Goal: Information Seeking & Learning: Learn about a topic

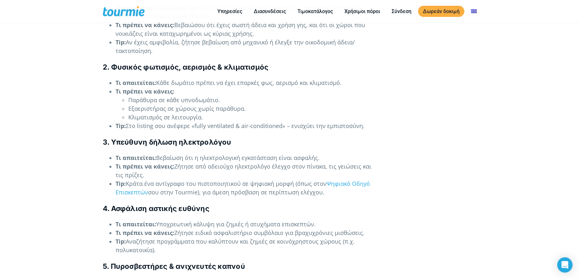
scroll to position [1000, 0]
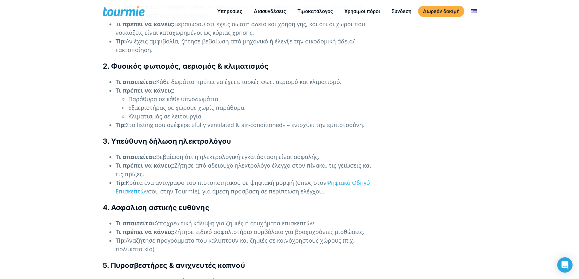
drag, startPoint x: 163, startPoint y: 116, endPoint x: 375, endPoint y: 119, distance: 212.1
click at [375, 121] on li "Tip: Στο listing σου ανέφερε «fully ventilated & air-conditioned» – ενισχύει τη…" at bounding box center [248, 125] width 264 height 9
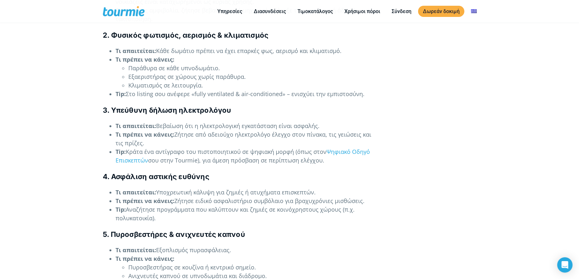
scroll to position [1031, 0]
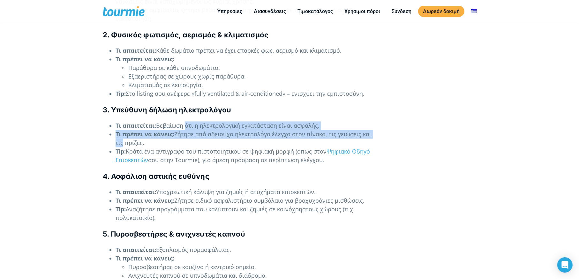
drag, startPoint x: 184, startPoint y: 118, endPoint x: 384, endPoint y: 129, distance: 199.9
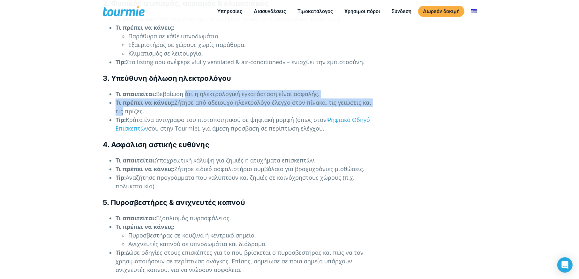
scroll to position [1063, 0]
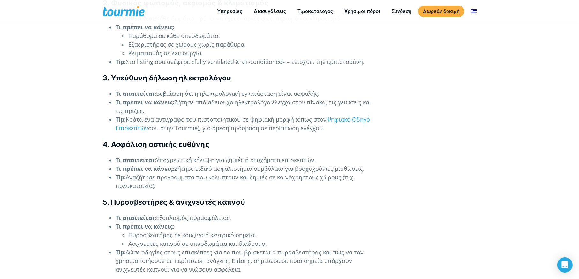
click at [183, 115] on li "Tip: Κράτα ένα αντίγραφο του πιστοποιητικού σε ψηφιακή μορφή (όπως στον Ψηφιακό…" at bounding box center [248, 123] width 264 height 17
drag, startPoint x: 146, startPoint y: 110, endPoint x: 283, endPoint y: 111, distance: 137.3
click at [283, 115] on li "Tip: Κράτα ένα αντίγραφο του πιστοποιητικού σε ψηφιακή μορφή (όπως στον Ψηφιακό…" at bounding box center [248, 123] width 264 height 17
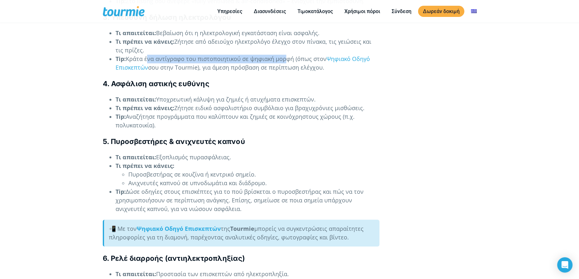
scroll to position [1126, 0]
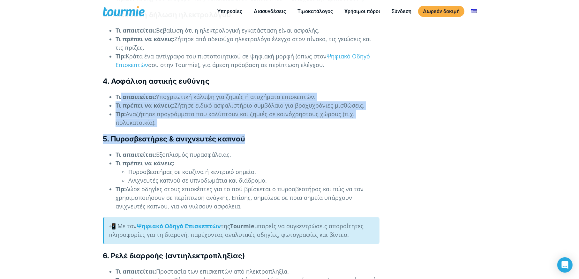
drag, startPoint x: 122, startPoint y: 88, endPoint x: 375, endPoint y: 121, distance: 255.4
click at [259, 101] on li "Τι πρέπει να κάνεις: Ζήτησε ειδικό ασφαλιστήριο συμβόλαιο για βραχυχρόνιες μισθ…" at bounding box center [248, 105] width 264 height 9
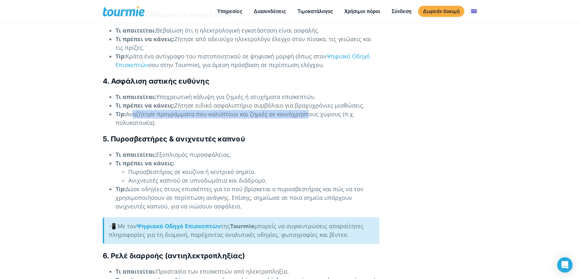
drag, startPoint x: 132, startPoint y: 103, endPoint x: 305, endPoint y: 103, distance: 172.8
click at [305, 110] on li "Tip: Αναζήτησε προγράμματα που καλύπτουν και ζημιές σε κοινόχρηστους χώρους (π.…" at bounding box center [248, 118] width 264 height 17
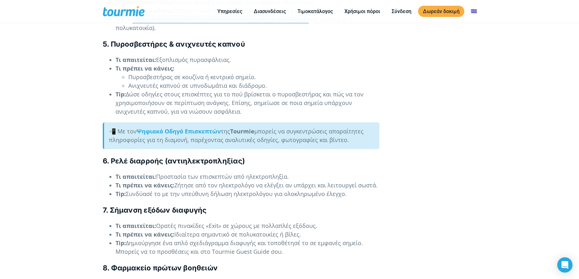
scroll to position [1222, 0]
drag, startPoint x: 133, startPoint y: 74, endPoint x: 291, endPoint y: 103, distance: 160.0
click at [291, 103] on ul "Τι απαιτείται: Εξοπλισμός πυρασφάλειας. Τι πρέπει να κάνεις: Πυροσβεστήρας σε κ…" at bounding box center [241, 85] width 277 height 60
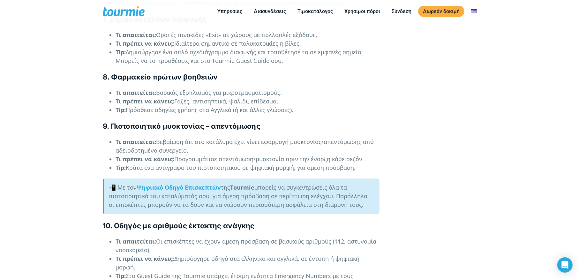
scroll to position [1413, 0]
drag, startPoint x: 126, startPoint y: 51, endPoint x: 269, endPoint y: 48, distance: 142.5
click at [268, 48] on li "Tip: Δημιούργησε ένα απλό σχεδιάγραμμα διαφυγής και τοποθέτησέ το σε εμφανές ση…" at bounding box center [248, 55] width 264 height 17
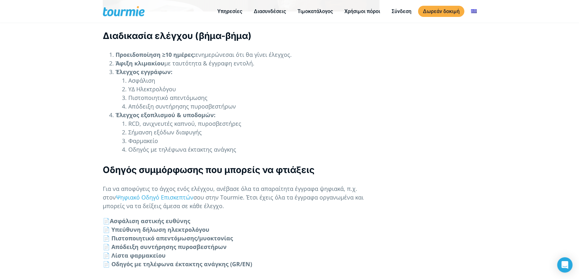
scroll to position [1881, 0]
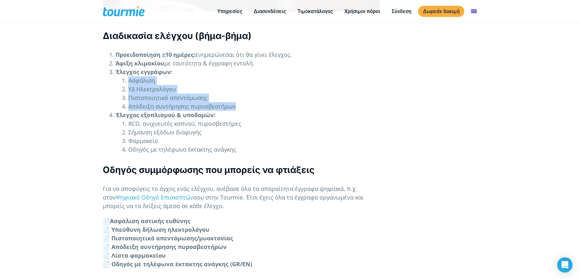
drag, startPoint x: 129, startPoint y: 64, endPoint x: 239, endPoint y: 86, distance: 111.7
click at [239, 86] on ol "Ασφάλιση ΥΔ Ηλεκτρολόγου Πιστοποιητικό απεντόμωσης Απόδειξη συντήρησης πυροσβεσ…" at bounding box center [248, 93] width 264 height 34
